Goal: Navigation & Orientation: Find specific page/section

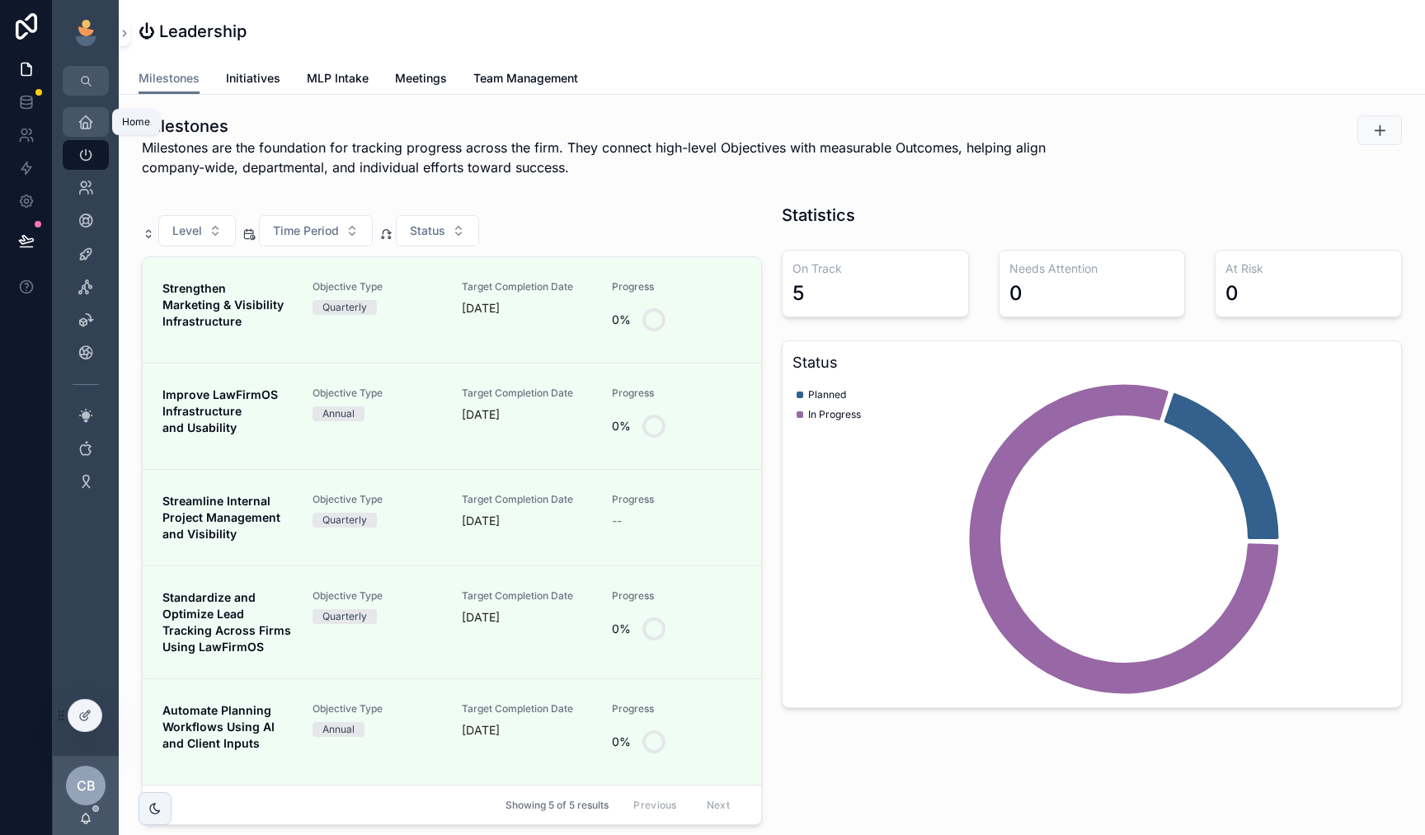
click at [82, 119] on icon "scrollable content" at bounding box center [85, 122] width 16 height 16
